Goal: Communication & Community: Ask a question

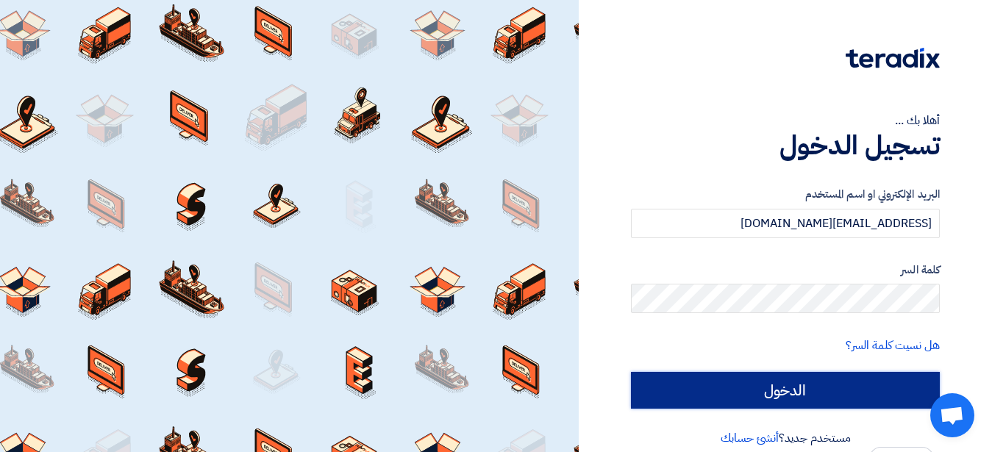
click at [708, 391] on input "الدخول" at bounding box center [785, 390] width 309 height 37
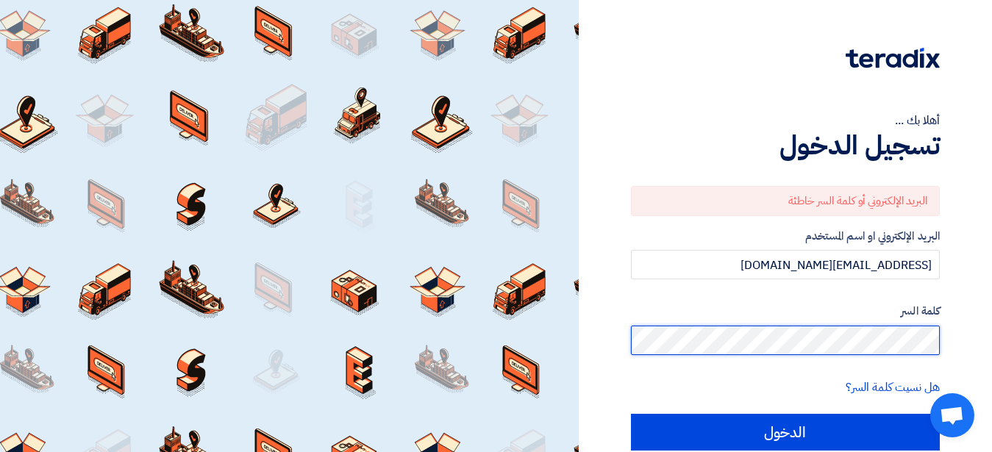
click at [631, 414] on input "الدخول" at bounding box center [785, 432] width 309 height 37
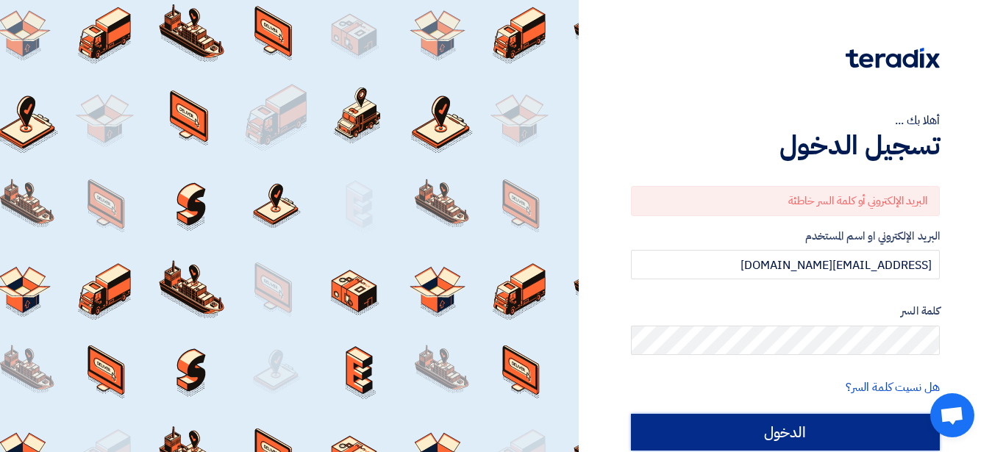
click at [792, 437] on input "الدخول" at bounding box center [785, 432] width 309 height 37
click at [792, 436] on input "الدخول" at bounding box center [785, 432] width 309 height 37
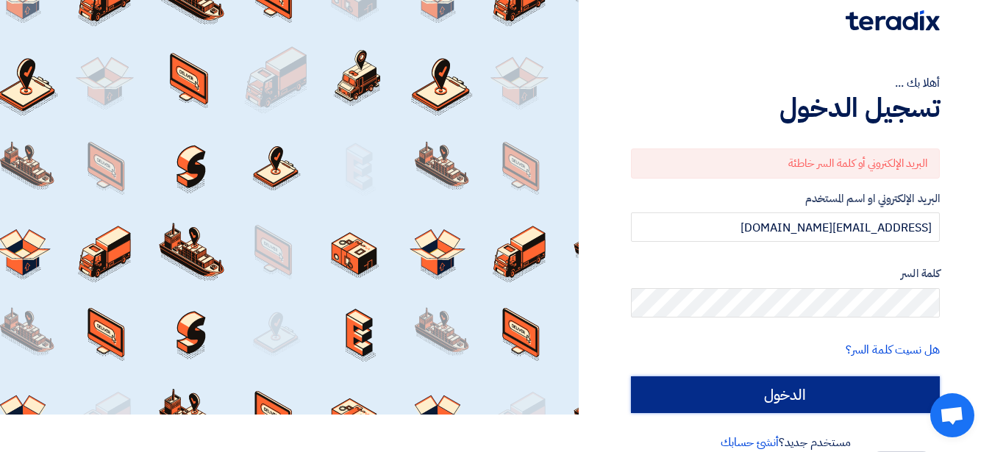
scroll to position [60, 0]
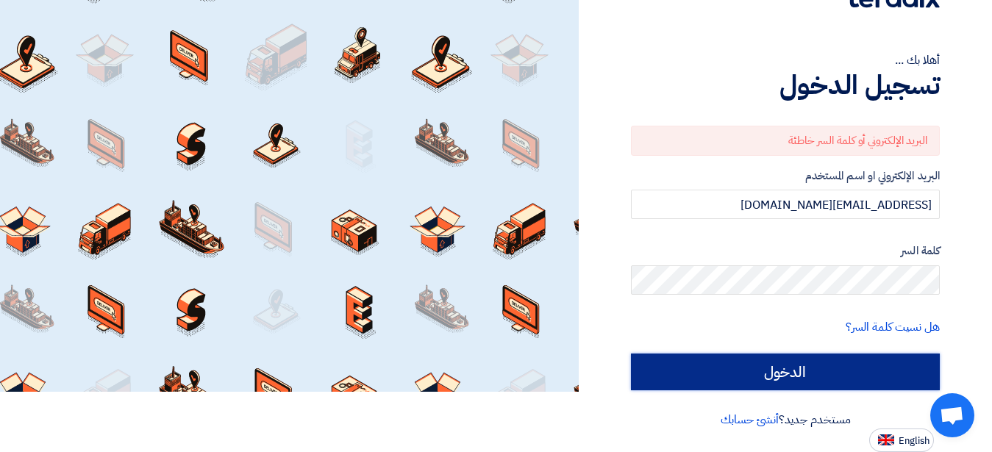
click at [805, 365] on input "الدخول" at bounding box center [785, 372] width 309 height 37
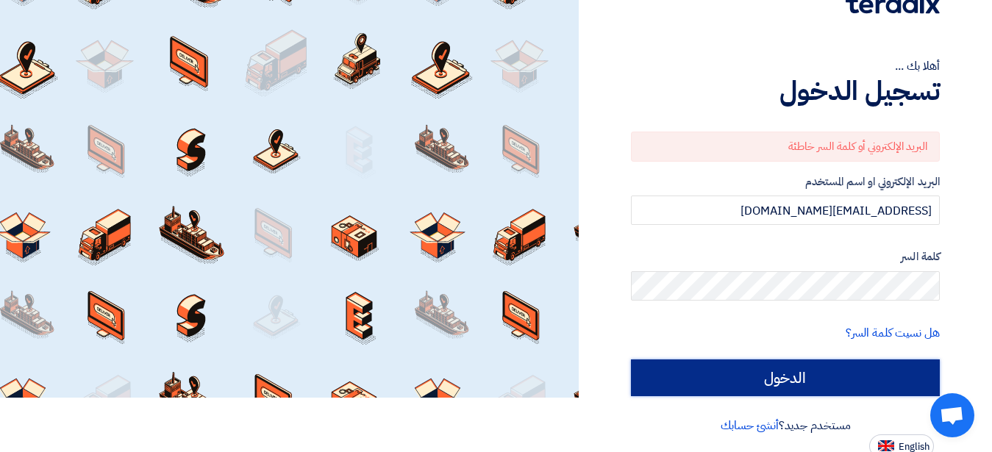
click at [805, 366] on input "الدخول" at bounding box center [785, 378] width 309 height 37
click at [793, 386] on input "الدخول" at bounding box center [785, 378] width 309 height 37
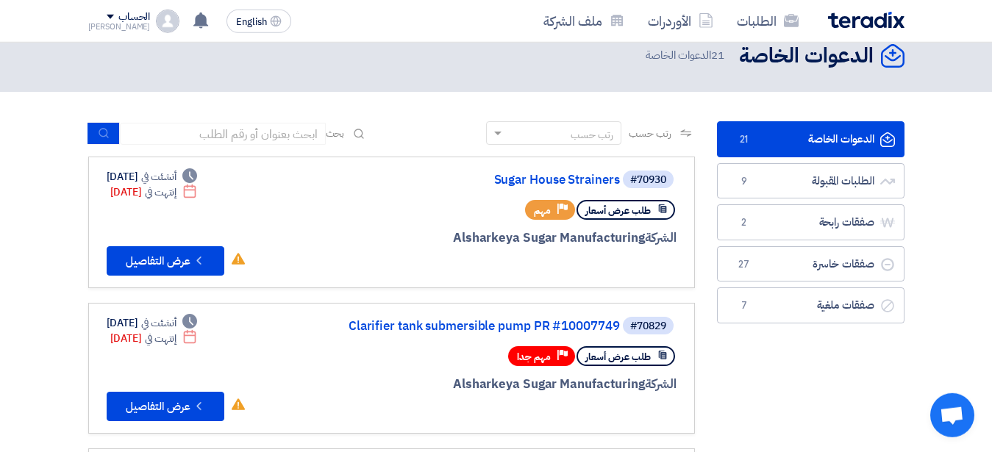
scroll to position [0, 0]
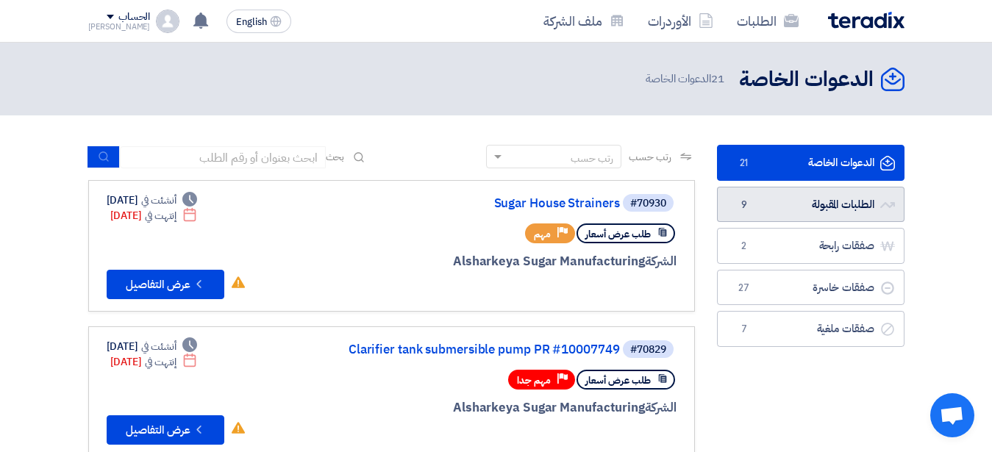
click at [829, 204] on link "الطلبات المقبولة الطلبات المقبولة 9" at bounding box center [811, 205] width 188 height 36
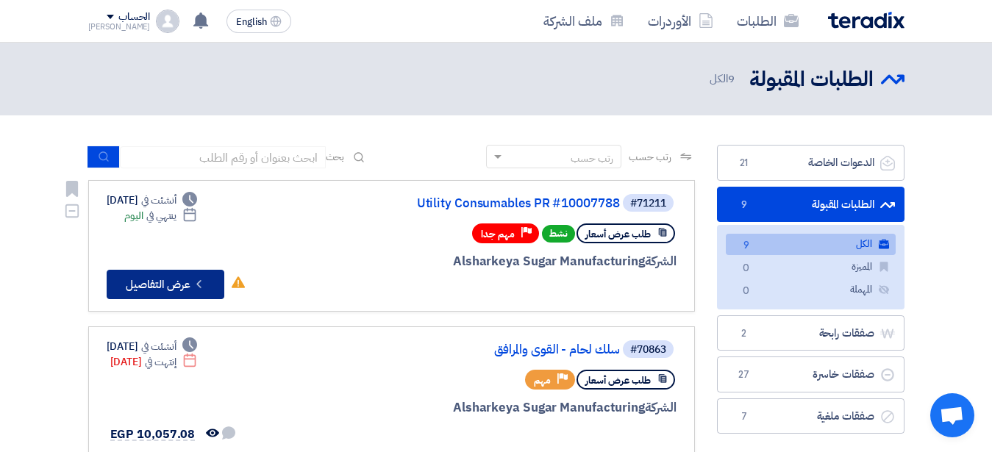
click at [174, 279] on button "Check details عرض التفاصيل" at bounding box center [166, 284] width 118 height 29
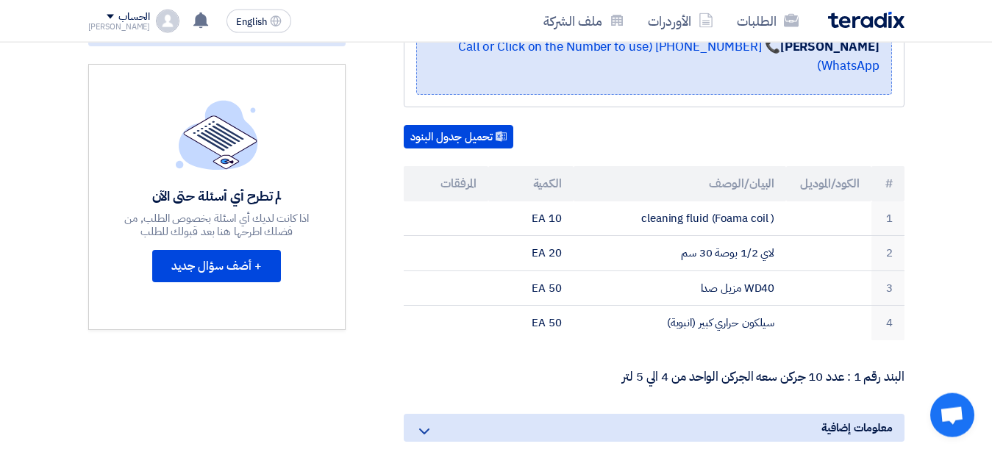
scroll to position [375, 0]
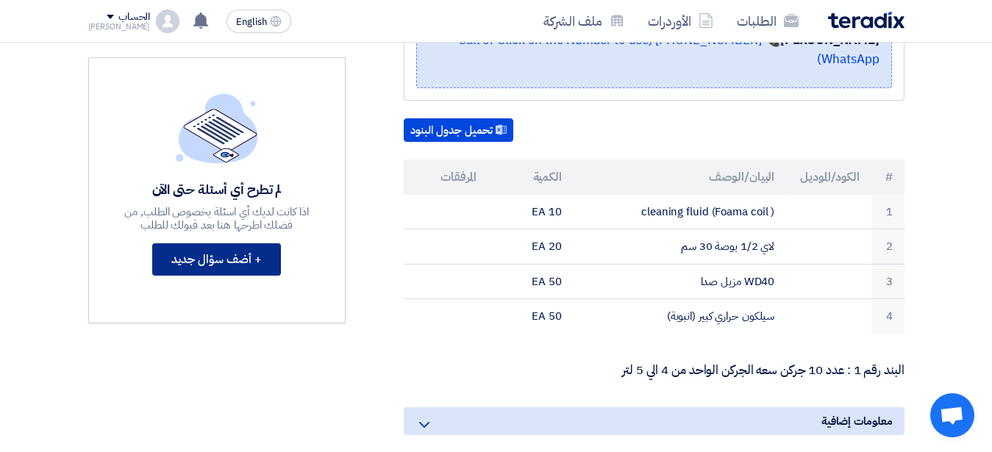
click at [199, 260] on button "+ أضف سؤال جديد" at bounding box center [216, 259] width 129 height 32
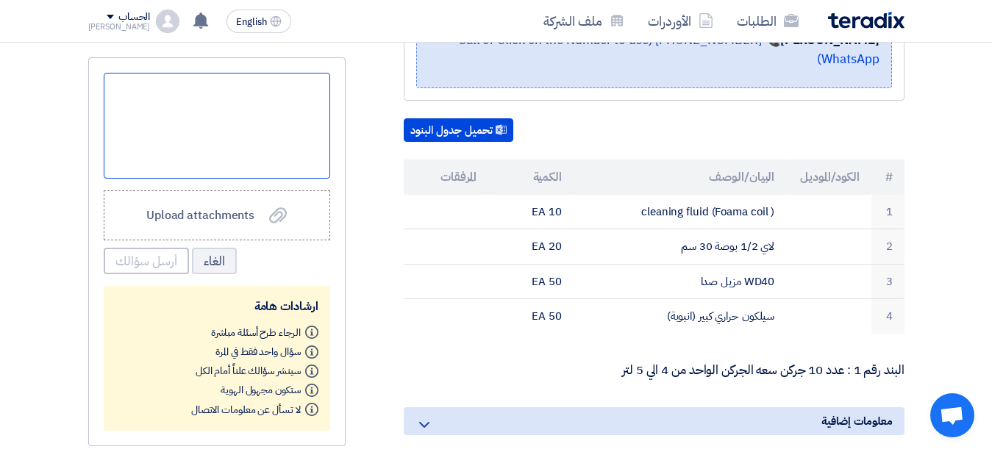
click at [186, 124] on div at bounding box center [217, 126] width 227 height 106
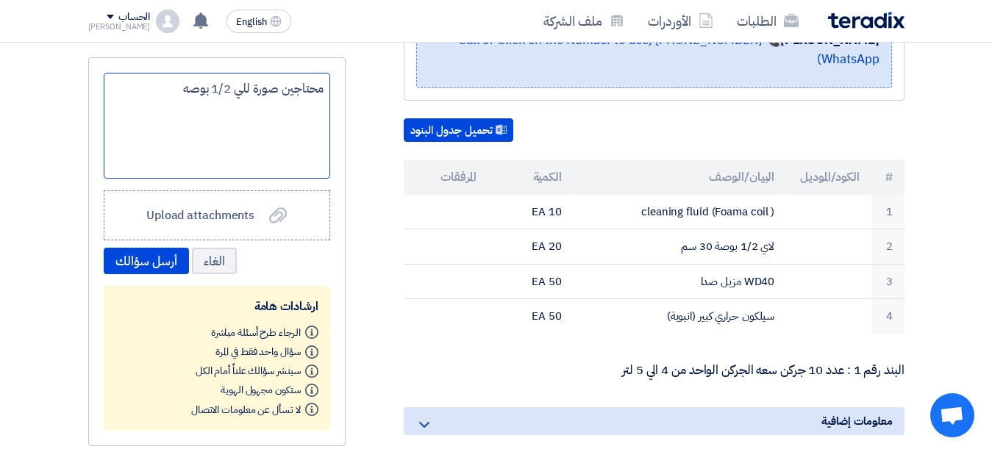
click at [247, 88] on div "محتاجين صورة للي 1/2 بوصه" at bounding box center [217, 126] width 227 height 106
click at [234, 87] on div "محتاجين صورة ل لي 1/2 بوصه" at bounding box center [217, 126] width 227 height 106
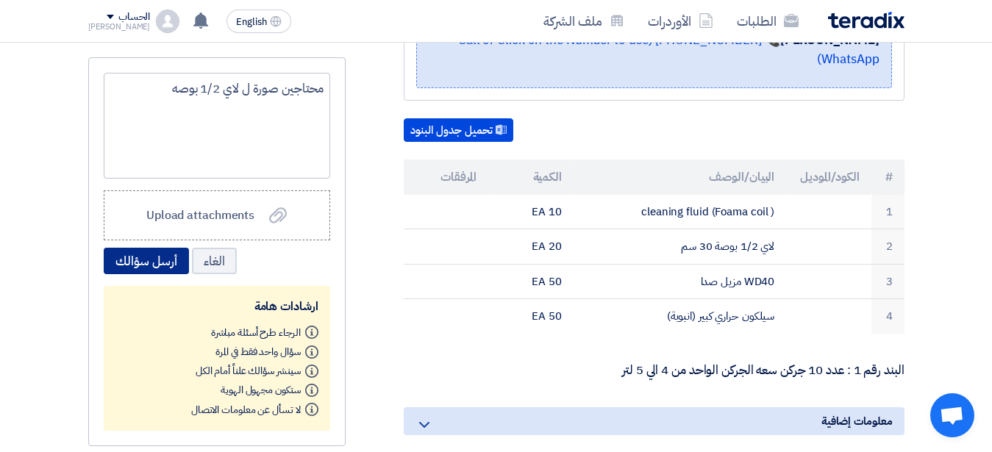
click at [168, 254] on button "أرسل سؤالك" at bounding box center [146, 261] width 85 height 26
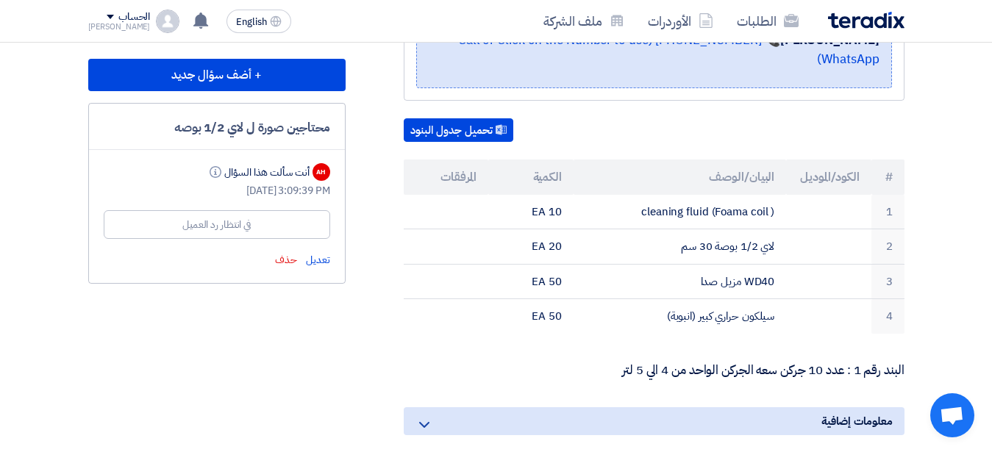
click at [705, 160] on th "البيان/الوصف" at bounding box center [680, 177] width 213 height 35
